Goal: Task Accomplishment & Management: Use online tool/utility

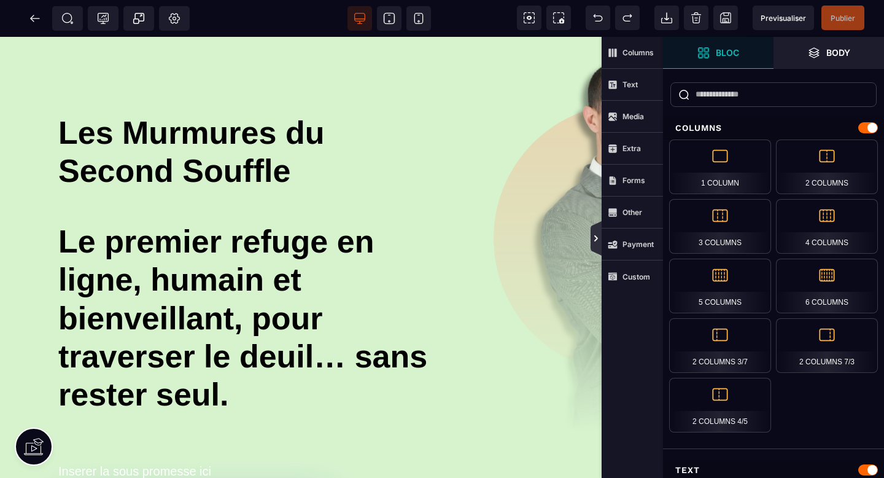
click at [597, 238] on icon at bounding box center [596, 239] width 4 height 6
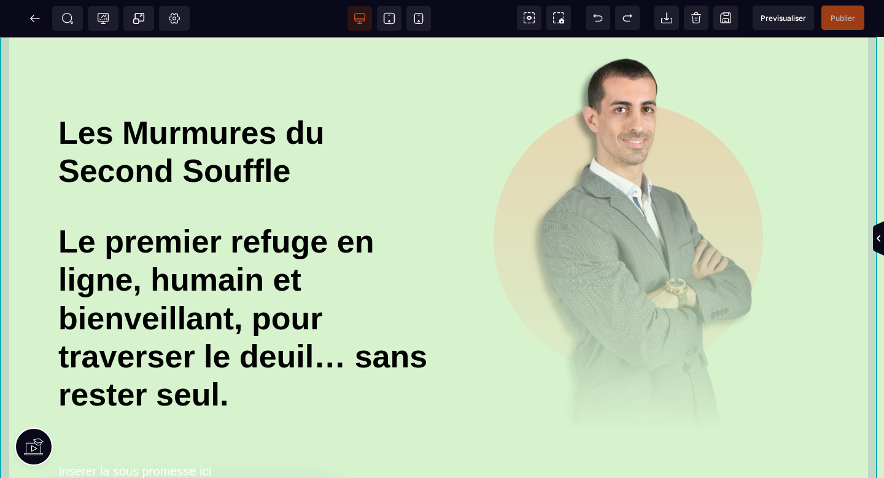
click at [3, 47] on div "Les Murmures du Second Souffle Le premier refuge en ligne, humain et bienveilla…" at bounding box center [442, 440] width 884 height 806
select select
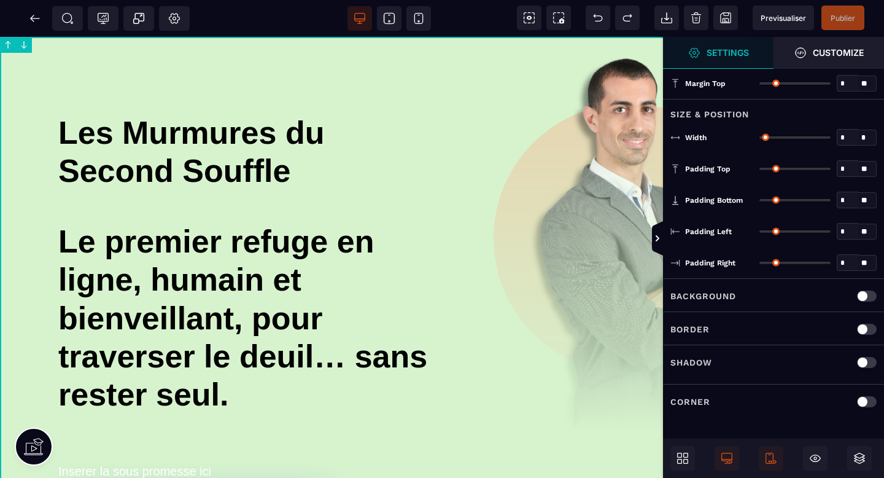
type input "*"
type input "****"
type input "*"
type input "**"
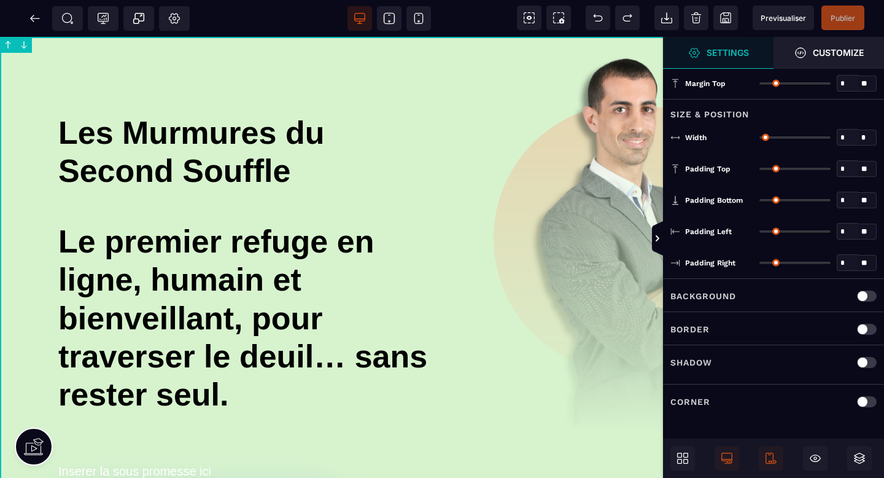
type input "**"
select select "****"
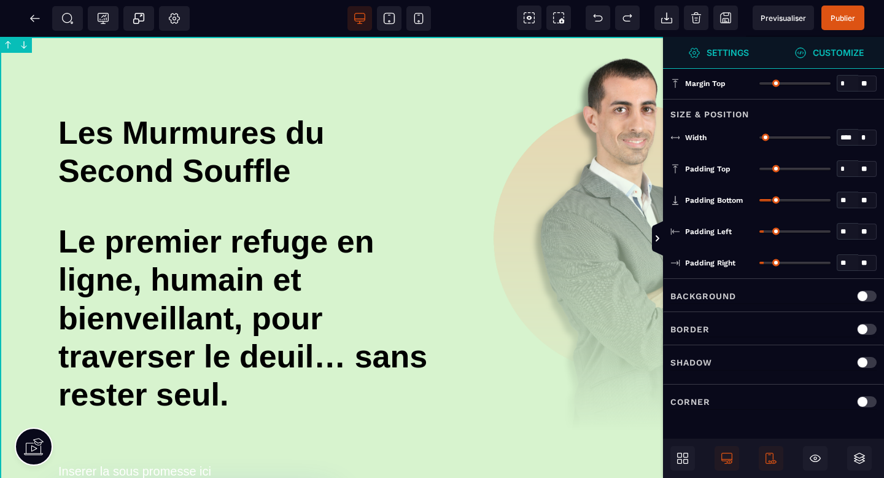
click at [820, 52] on strong "Customize" at bounding box center [838, 52] width 51 height 9
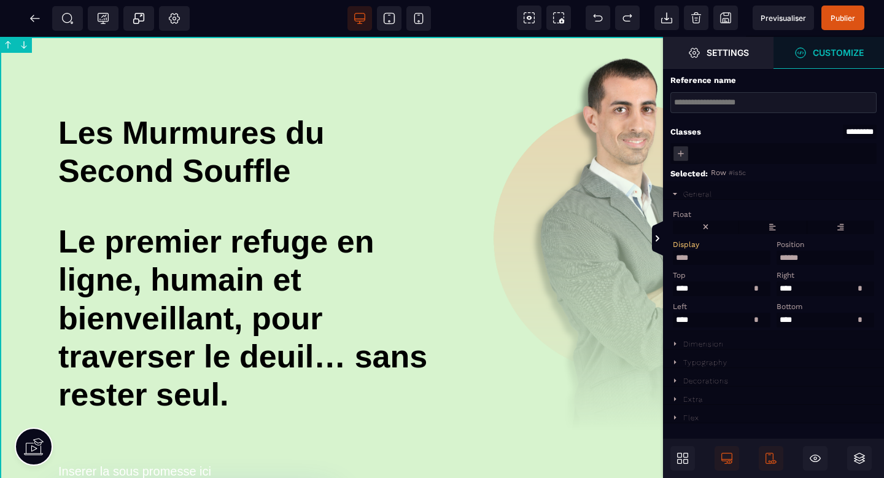
click at [4, 58] on div "Les Murmures du Second Souffle Le premier refuge en ligne, humain et bienveilla…" at bounding box center [442, 440] width 884 height 806
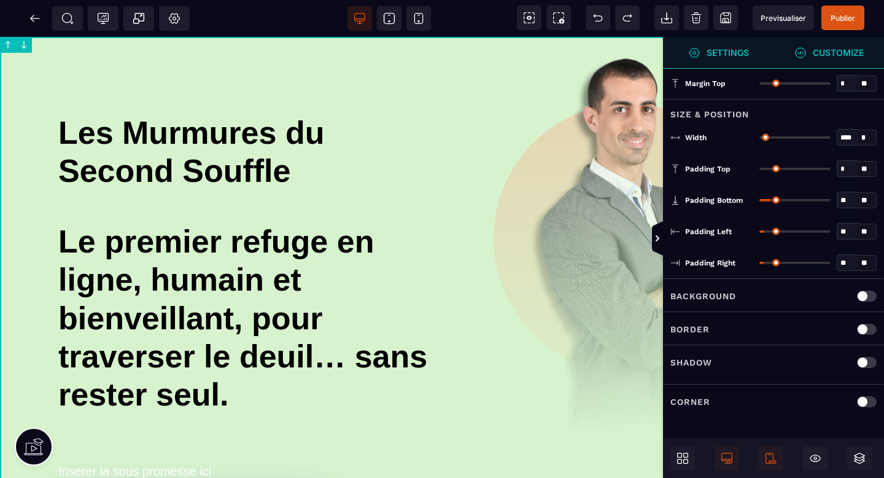
click at [721, 289] on p "Background" at bounding box center [703, 296] width 66 height 15
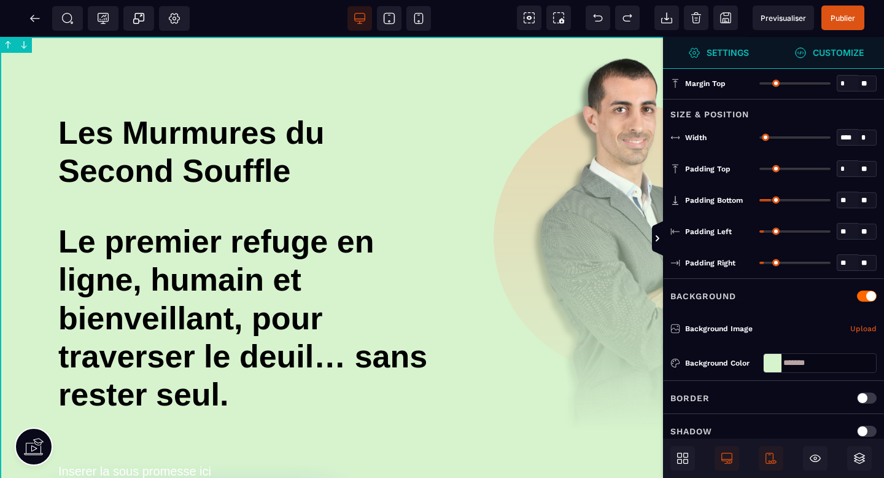
click at [772, 360] on div at bounding box center [773, 363] width 18 height 18
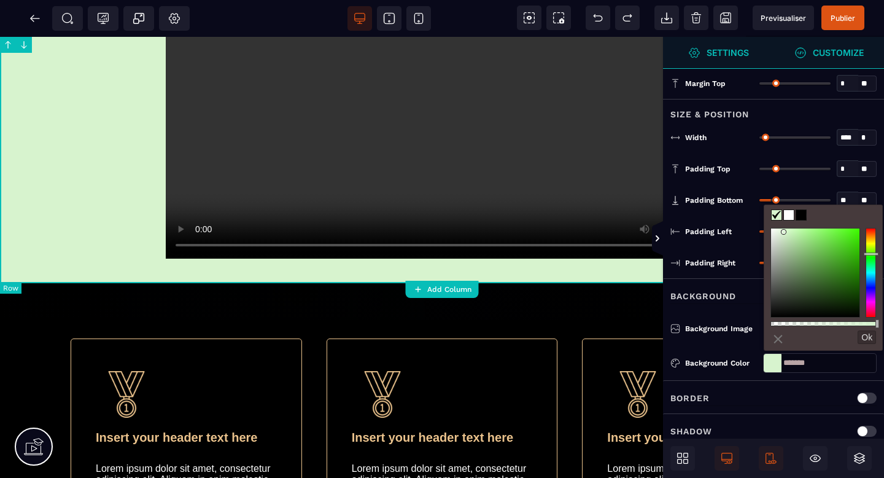
scroll to position [561, 0]
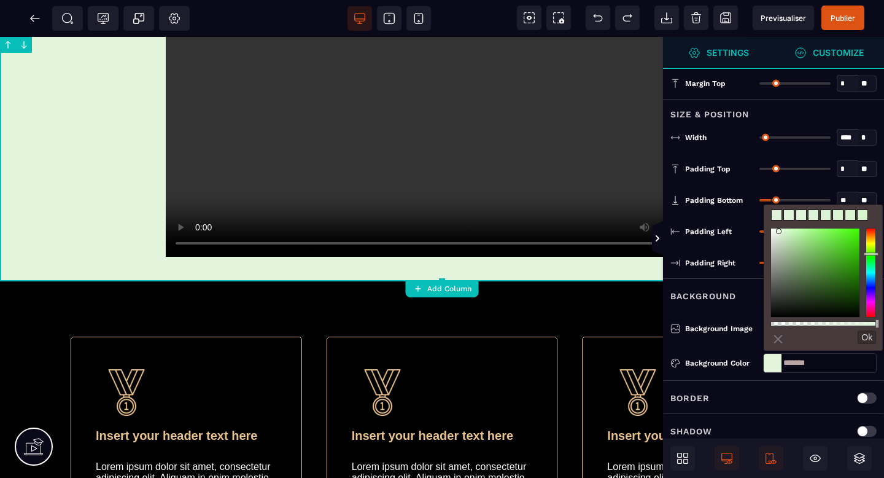
drag, startPoint x: 786, startPoint y: 232, endPoint x: 779, endPoint y: 231, distance: 6.8
click at [779, 231] on div at bounding box center [815, 272] width 88 height 88
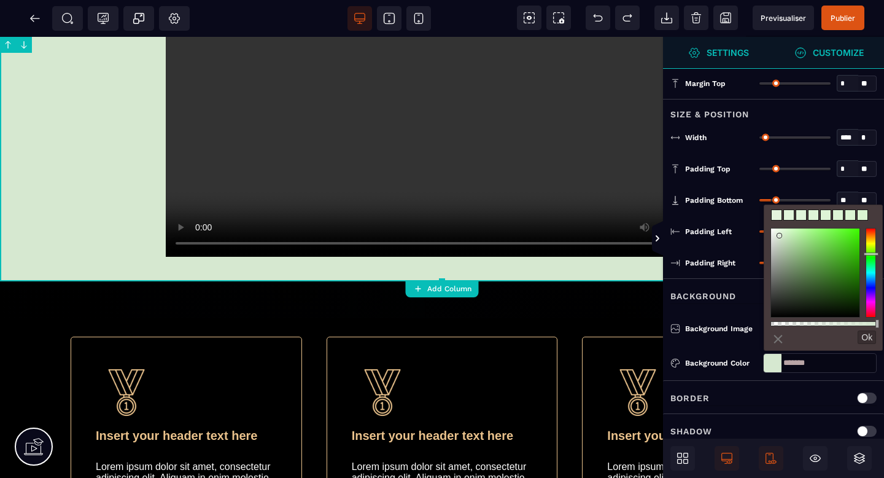
click at [780, 236] on div at bounding box center [815, 272] width 88 height 88
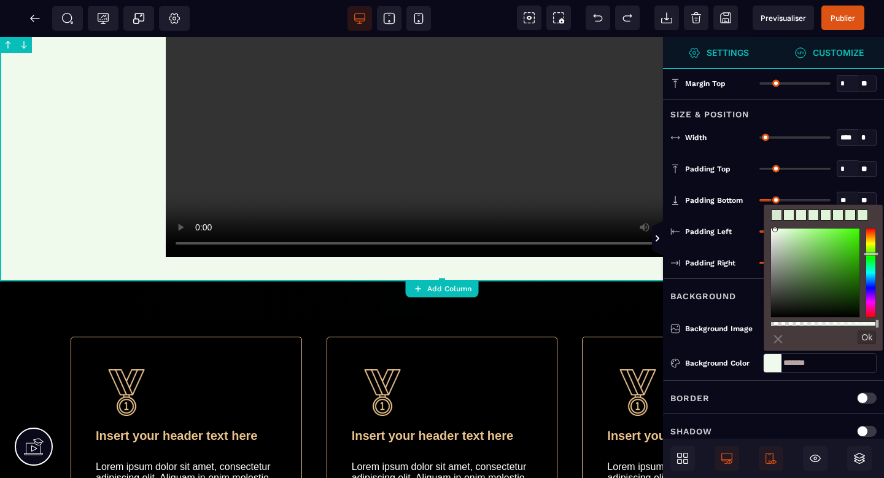
click at [775, 230] on div at bounding box center [815, 272] width 88 height 88
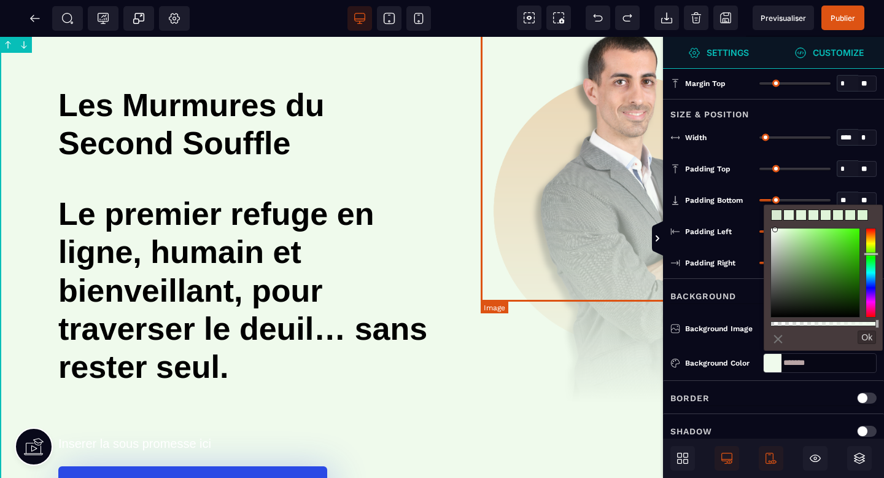
scroll to position [0, 0]
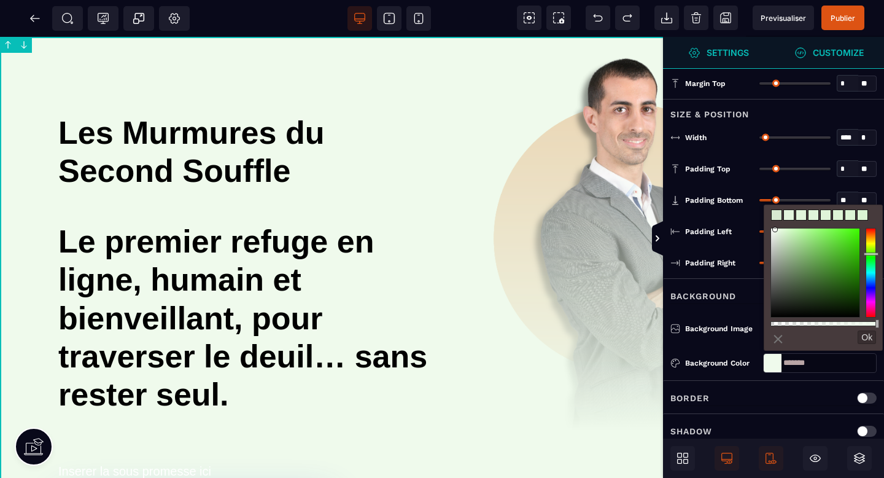
click at [777, 341] on link "⨯" at bounding box center [778, 338] width 15 height 20
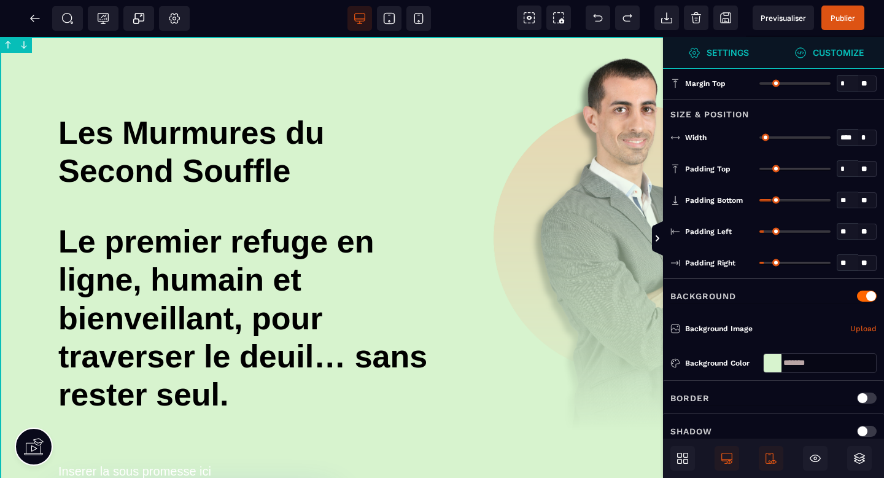
click at [777, 355] on div at bounding box center [773, 363] width 18 height 18
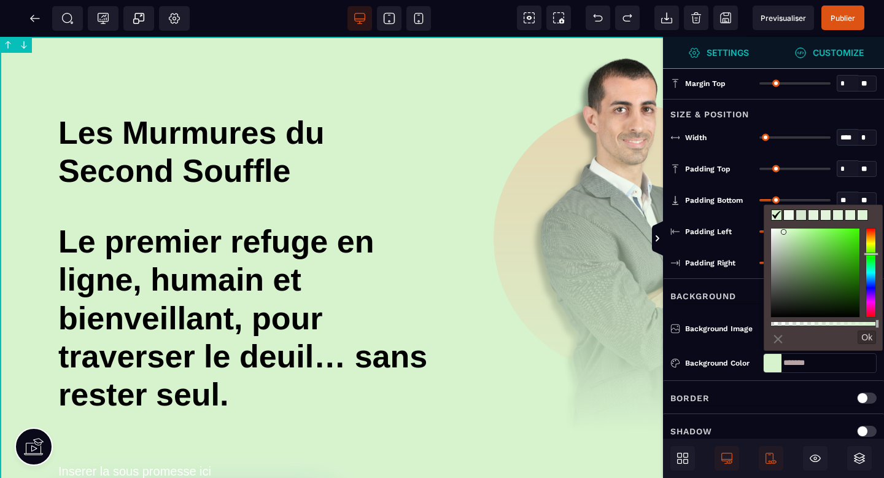
click at [775, 332] on link "⨯" at bounding box center [778, 338] width 15 height 20
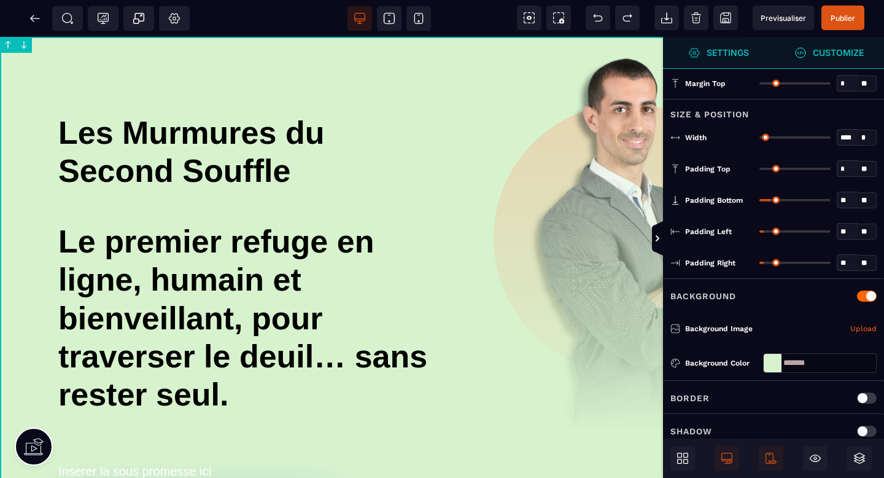
click at [773, 353] on input "*******" at bounding box center [820, 363] width 114 height 20
click at [773, 354] on div at bounding box center [773, 363] width 18 height 18
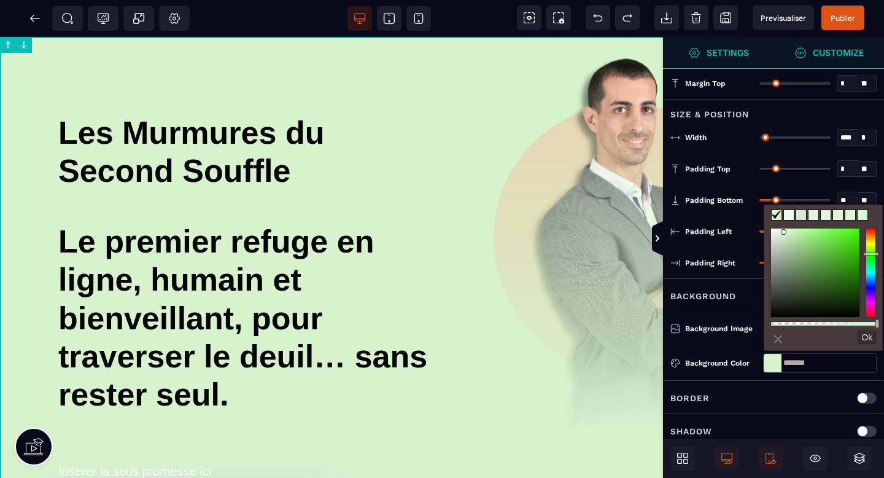
type input "*******"
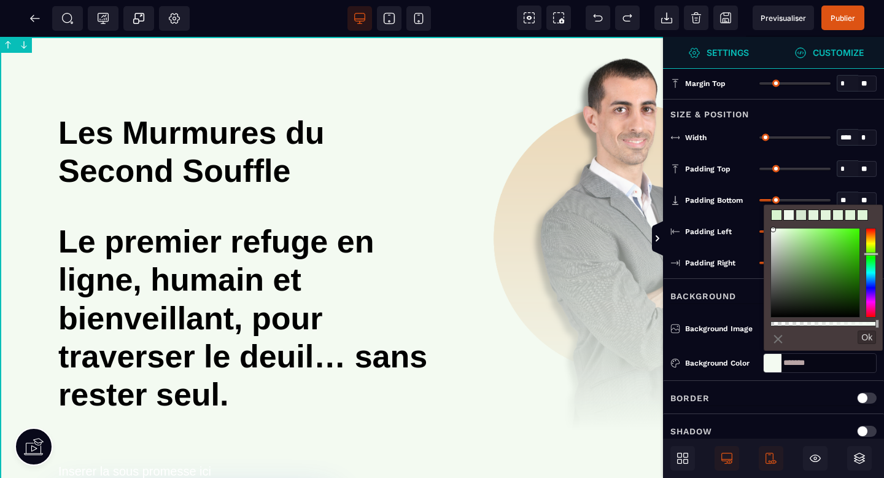
click at [774, 230] on div at bounding box center [815, 272] width 88 height 88
click at [697, 14] on icon at bounding box center [696, 13] width 4 height 2
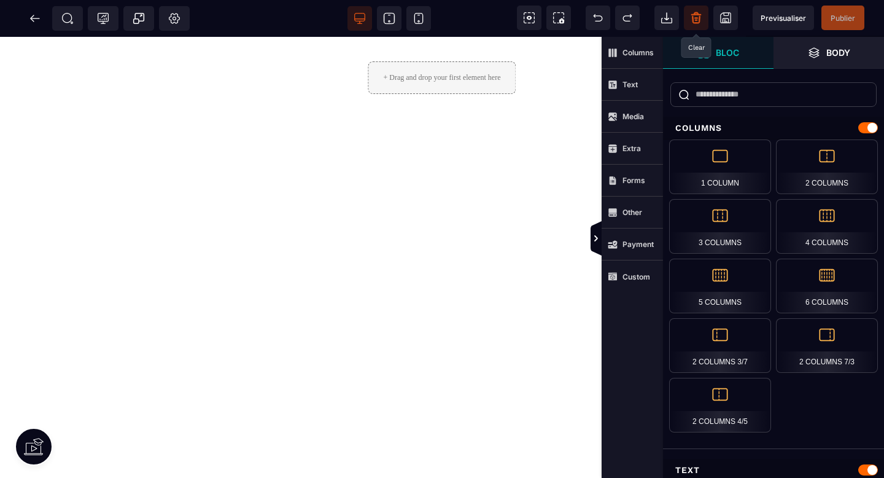
click at [693, 18] on icon at bounding box center [697, 19] width 8 height 7
click at [604, 22] on icon at bounding box center [598, 18] width 12 height 12
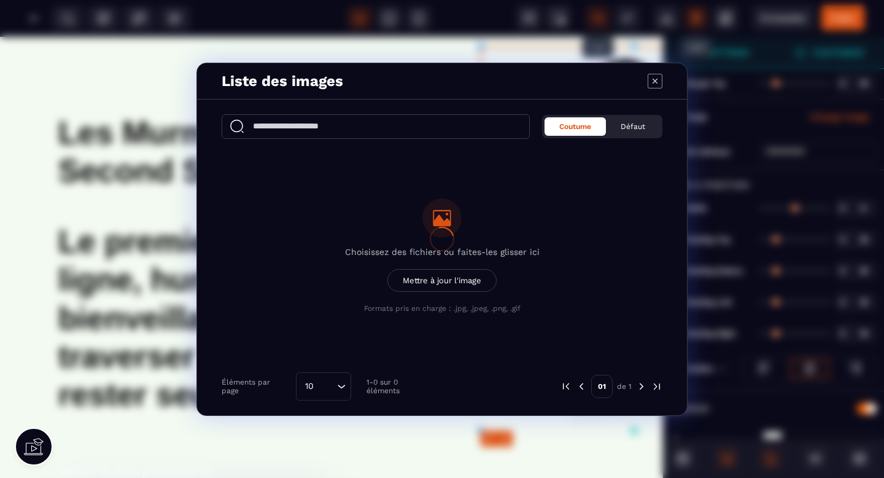
type input "*"
type input "**"
type input "*"
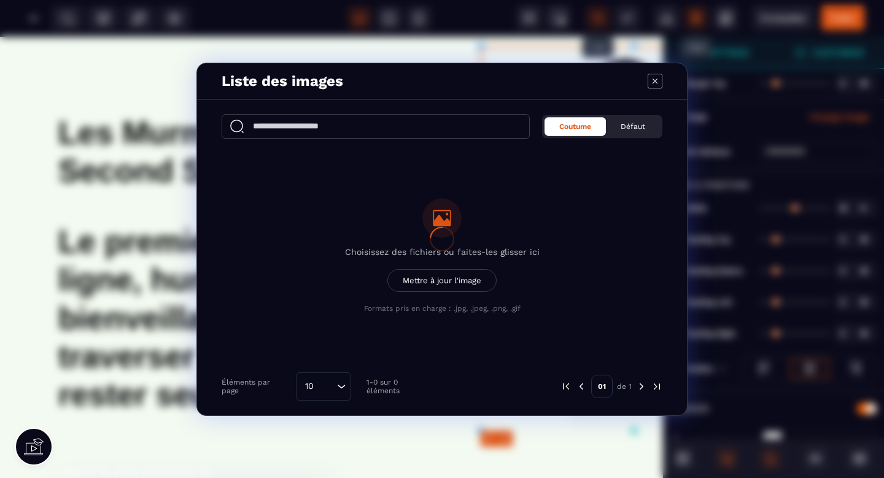
type input "*"
click at [654, 82] on div at bounding box center [442, 239] width 884 height 478
click at [653, 81] on div at bounding box center [442, 239] width 884 height 478
click at [654, 83] on div at bounding box center [442, 239] width 884 height 478
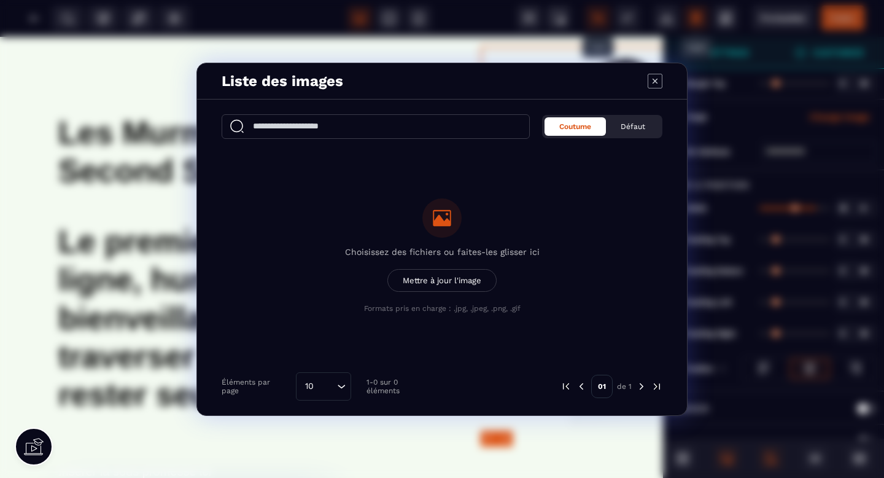
click at [654, 83] on icon "Modal window" at bounding box center [655, 81] width 15 height 15
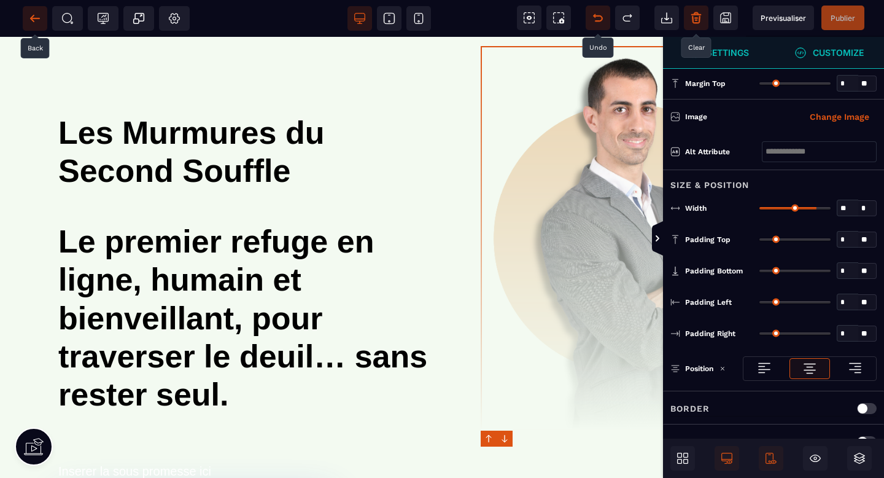
click at [39, 15] on icon at bounding box center [35, 18] width 12 height 12
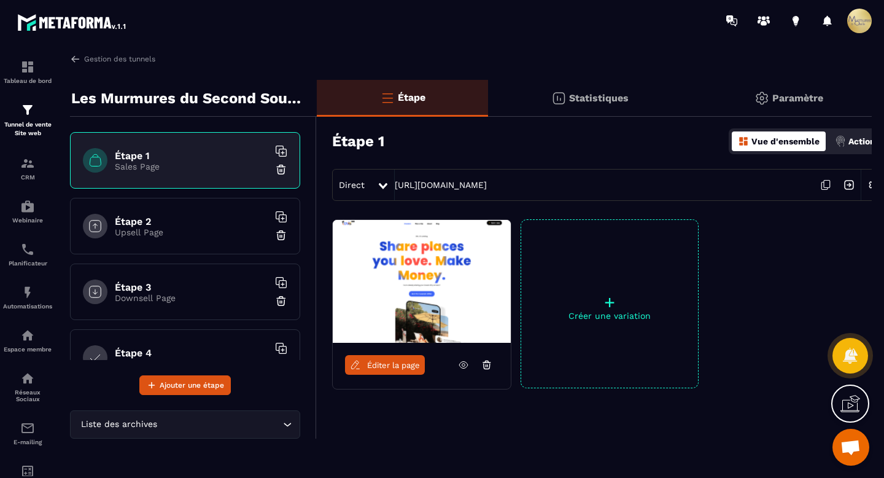
click at [861, 21] on span at bounding box center [859, 21] width 25 height 25
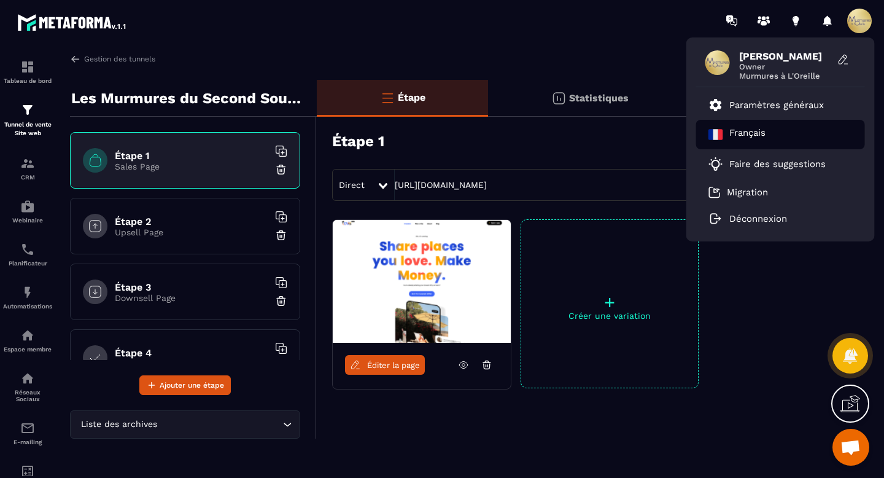
click at [781, 132] on div "Français" at bounding box center [780, 134] width 169 height 29
